Goal: Navigation & Orientation: Find specific page/section

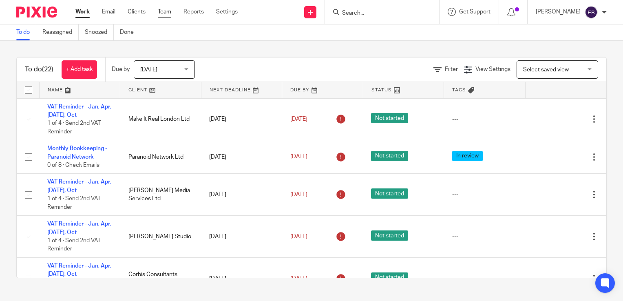
click at [163, 8] on link "Team" at bounding box center [164, 12] width 13 height 8
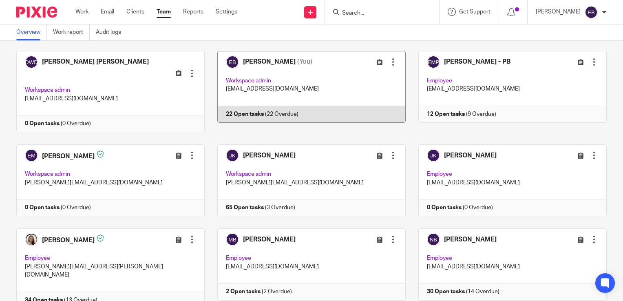
scroll to position [122, 0]
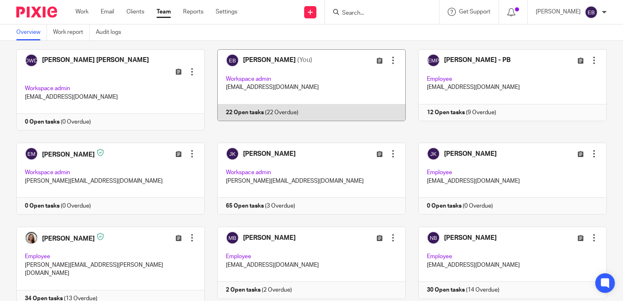
click at [342, 156] on link at bounding box center [305, 179] width 201 height 72
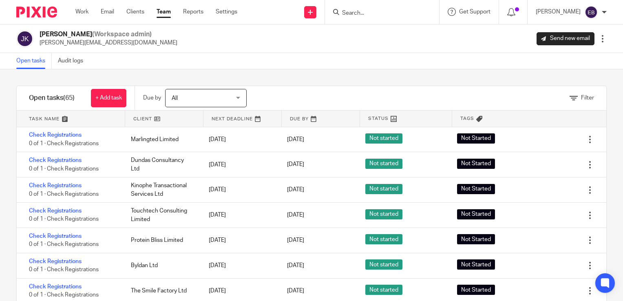
scroll to position [1222, 0]
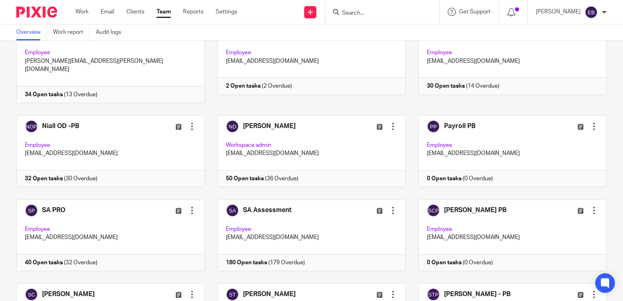
scroll to position [285, 0]
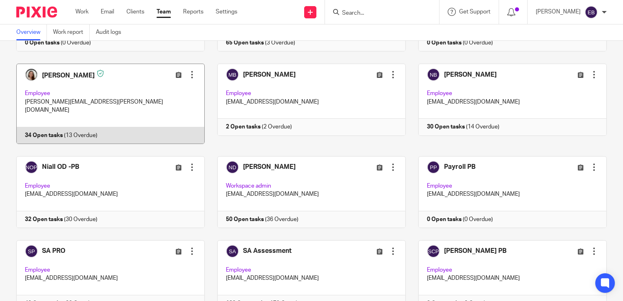
click at [131, 85] on link at bounding box center [104, 104] width 201 height 80
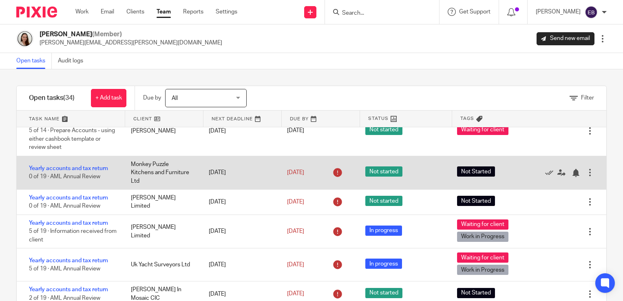
scroll to position [407, 0]
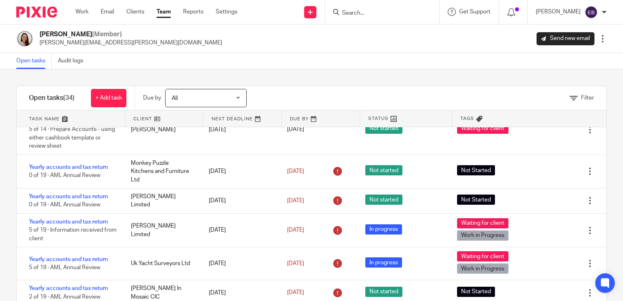
click at [165, 11] on link "Team" at bounding box center [163, 12] width 14 height 8
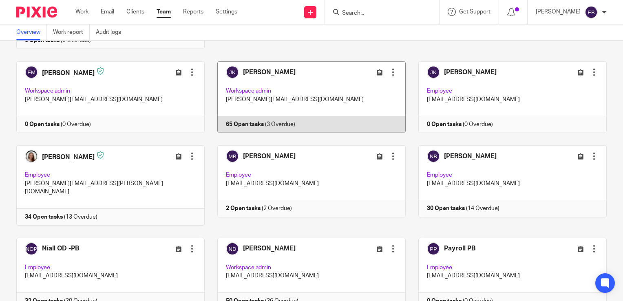
scroll to position [244, 0]
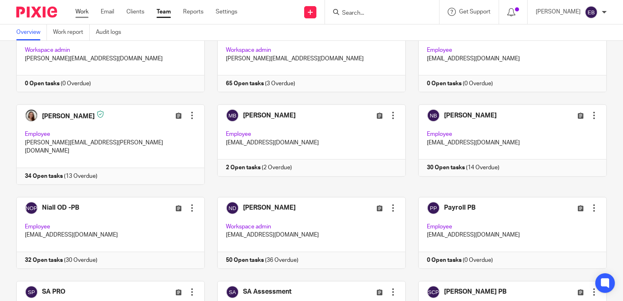
click at [86, 15] on link "Work" at bounding box center [81, 12] width 13 height 8
